Goal: Task Accomplishment & Management: Manage account settings

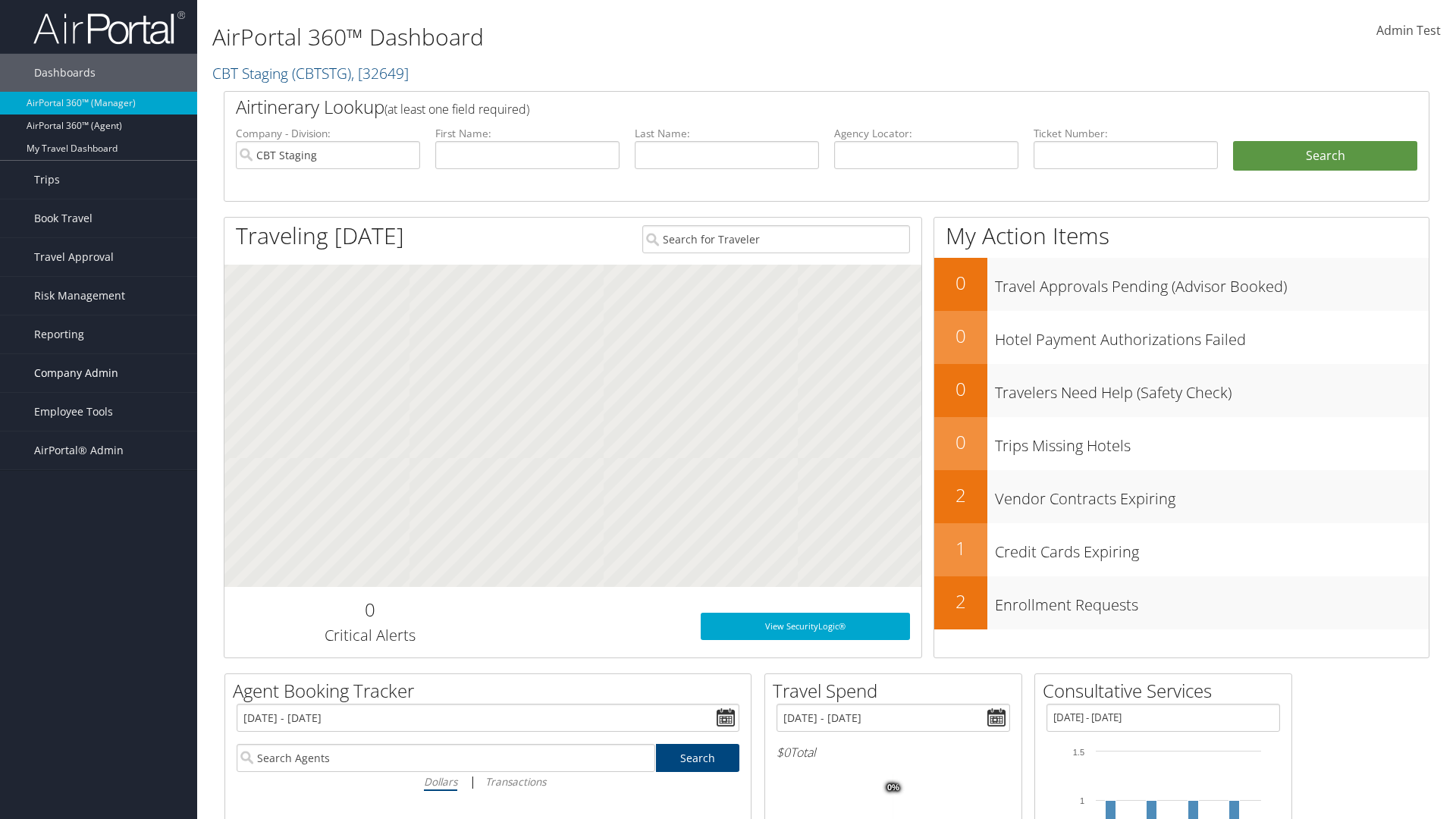
click at [99, 373] on span "Company Admin" at bounding box center [76, 373] width 85 height 38
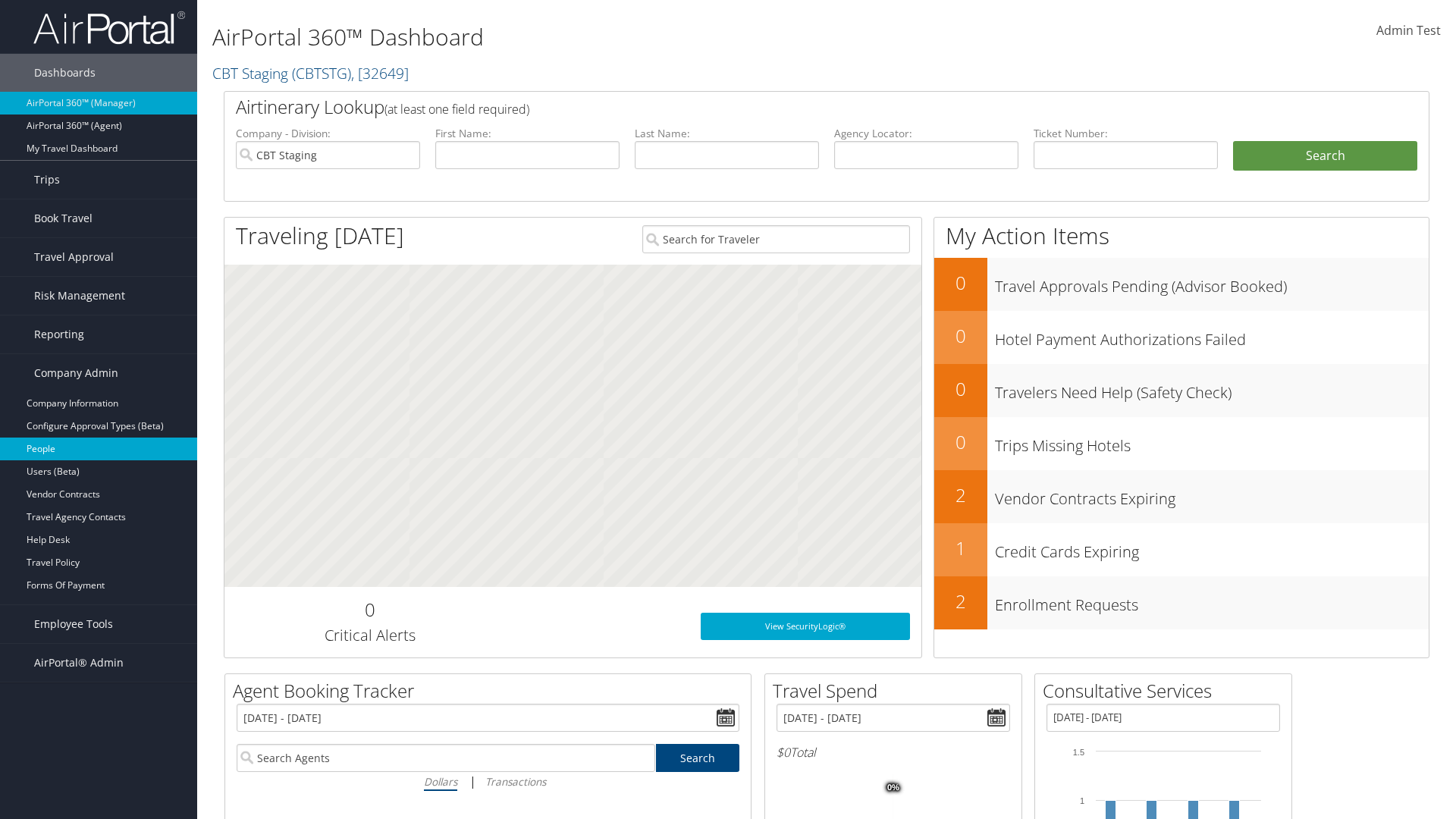
click at [99, 448] on link "People" at bounding box center [99, 448] width 197 height 22
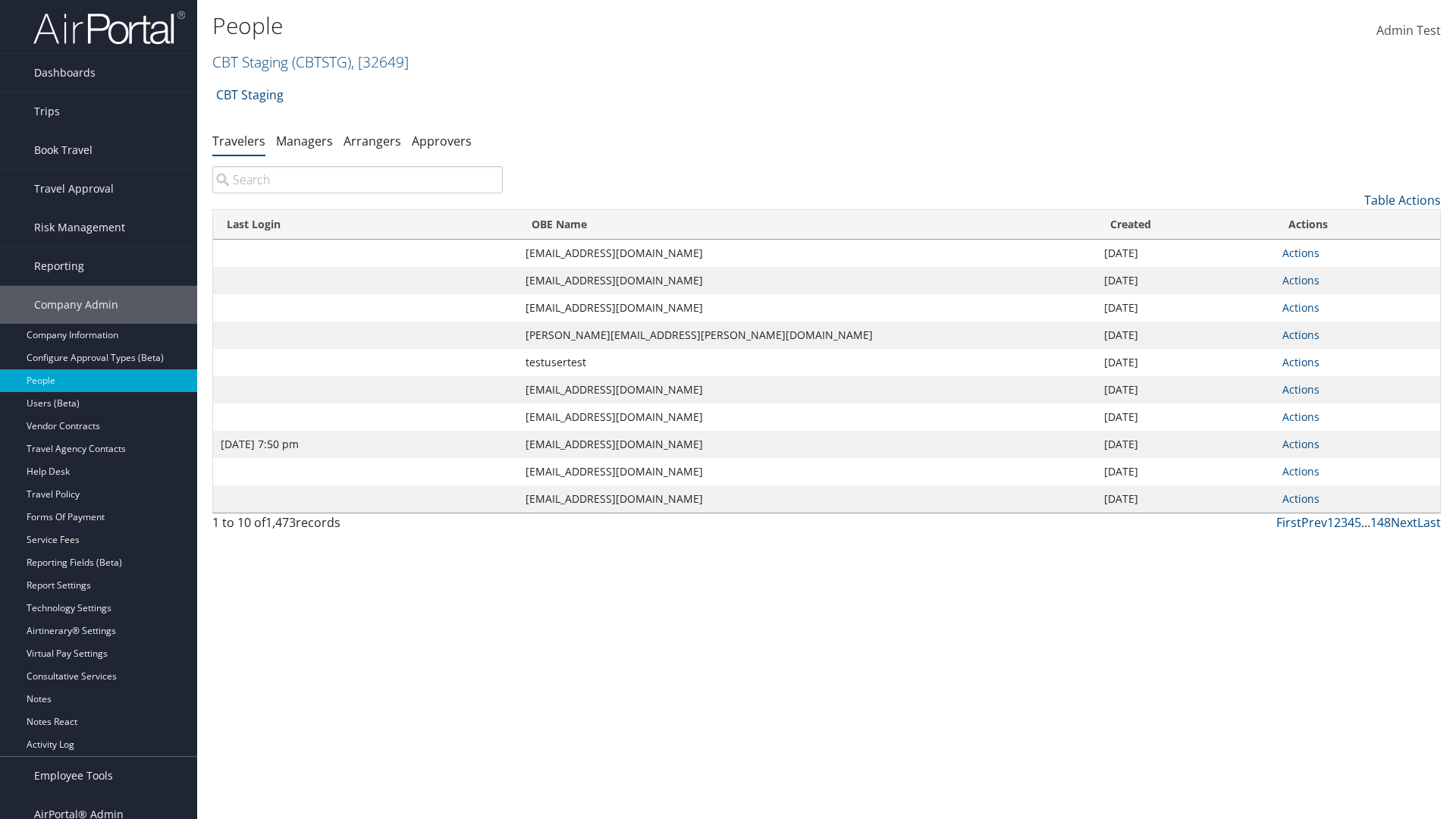
click at [357, 180] on input "search" at bounding box center [357, 179] width 290 height 27
type input "Jan 9, 2024 7:50 pm"
